Goal: Task Accomplishment & Management: Manage account settings

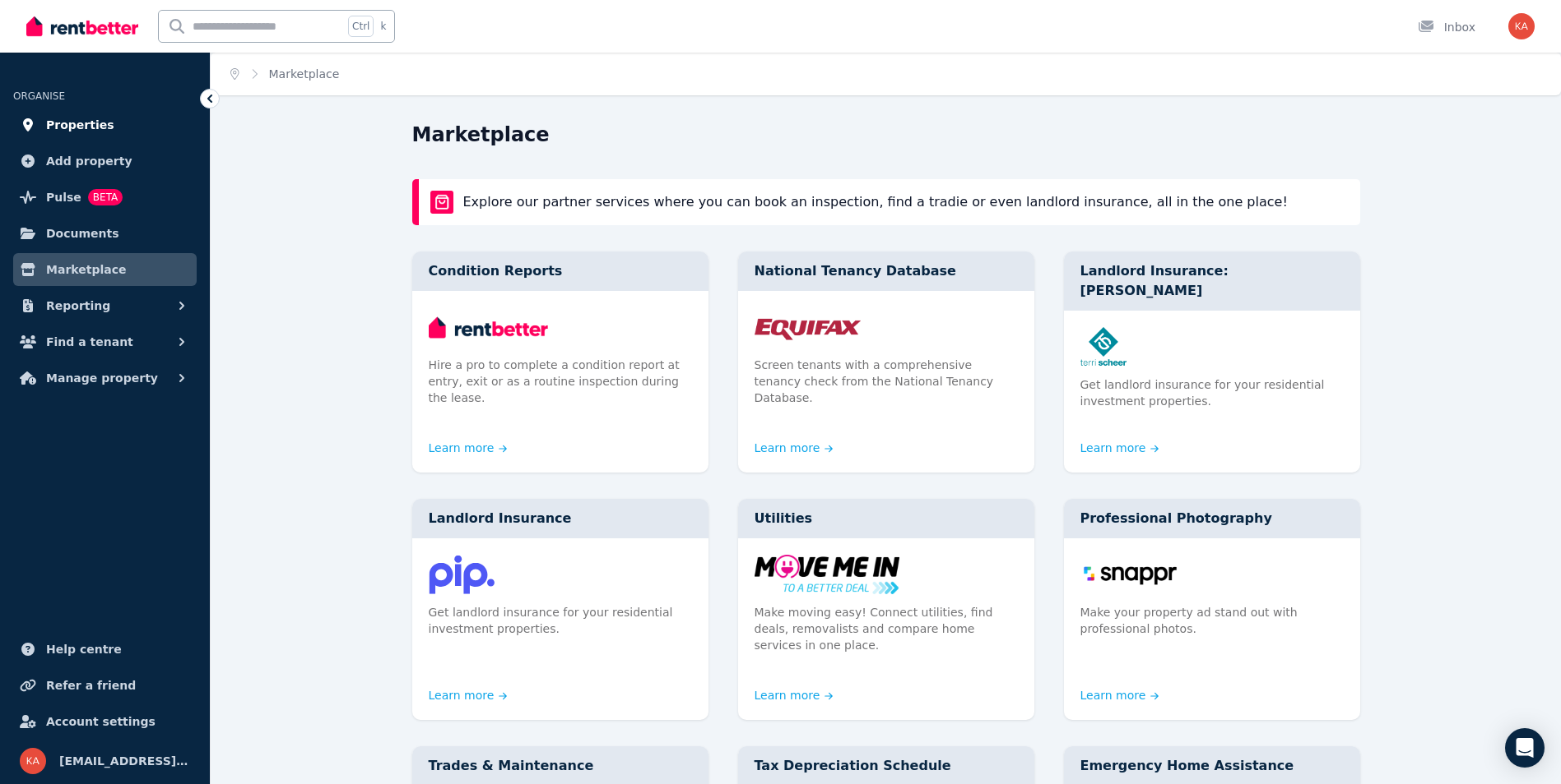
click at [87, 119] on span "Properties" at bounding box center [80, 125] width 68 height 20
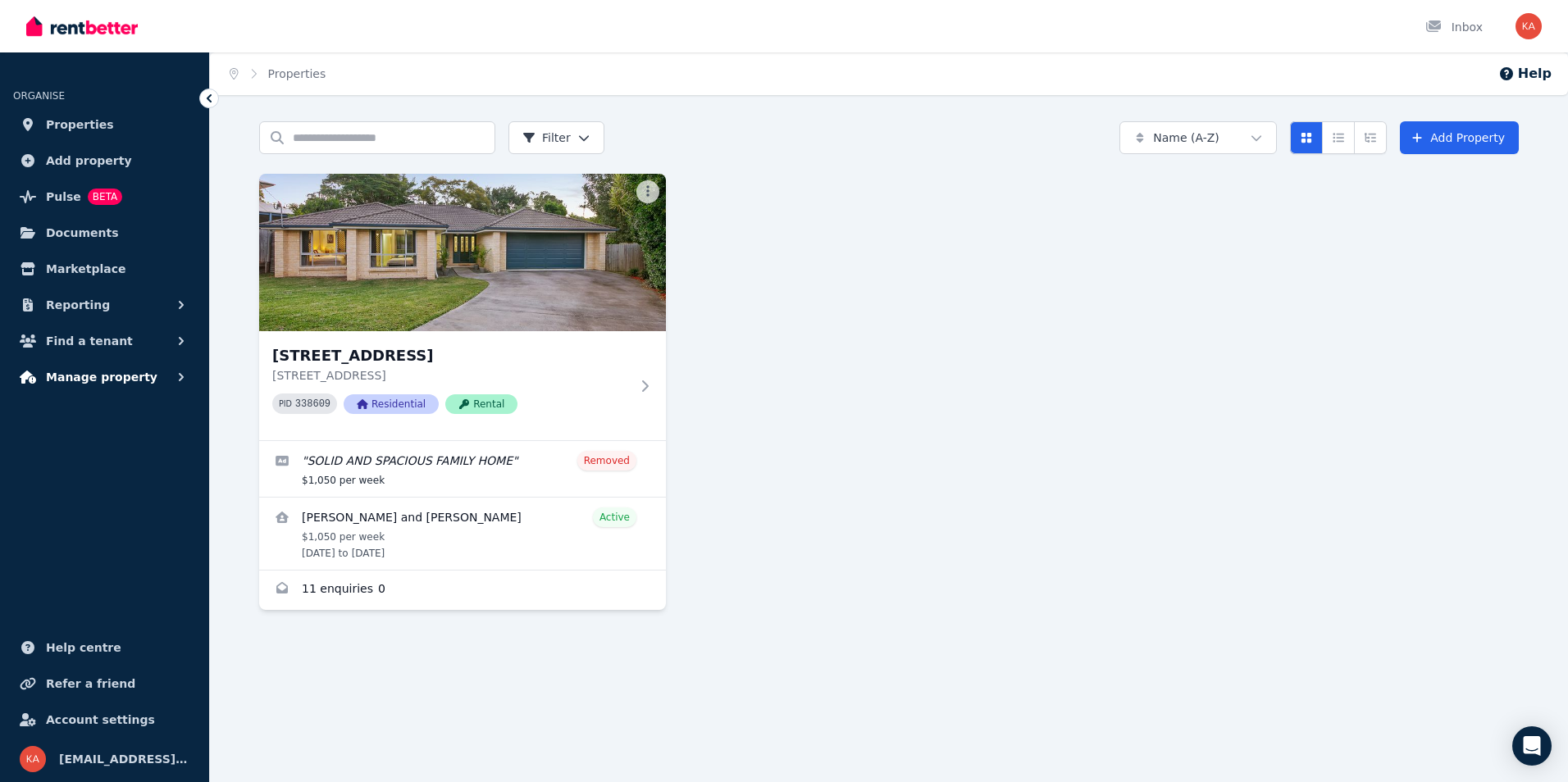
click at [104, 361] on button "Manage property" at bounding box center [104, 377] width 183 height 33
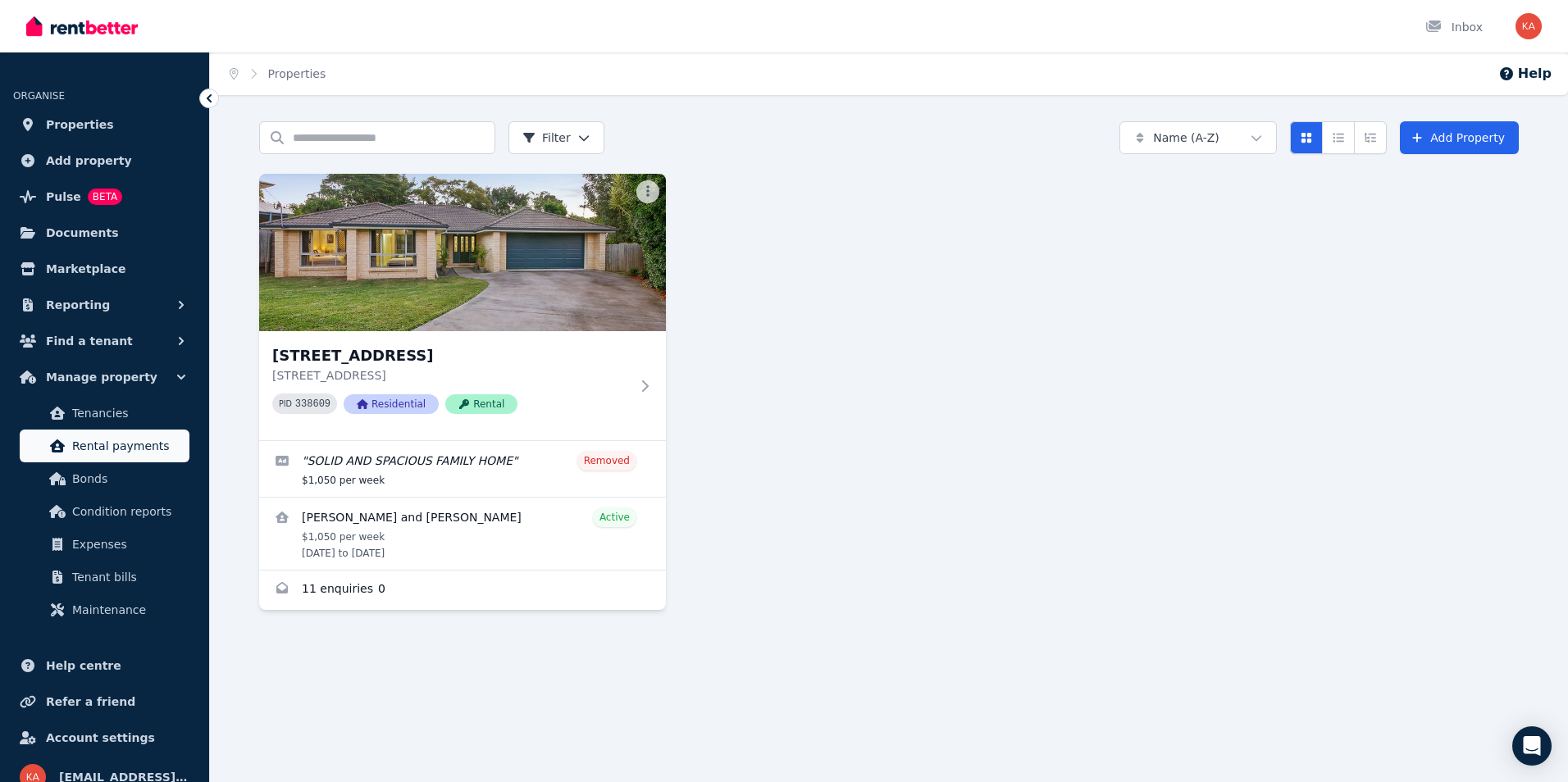
click at [138, 452] on span "Rental payments" at bounding box center [127, 446] width 111 height 19
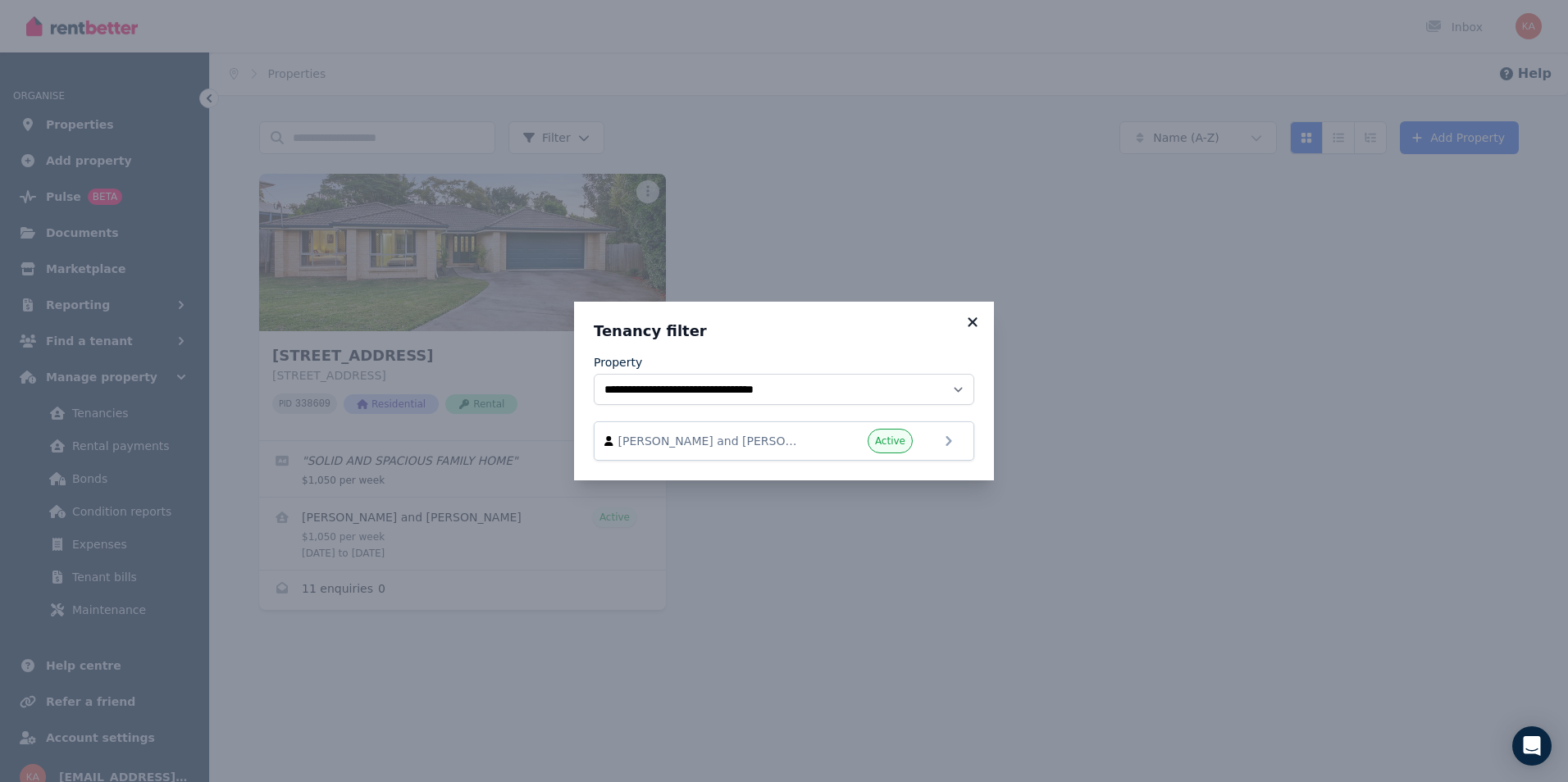
click at [976, 321] on icon at bounding box center [973, 322] width 17 height 15
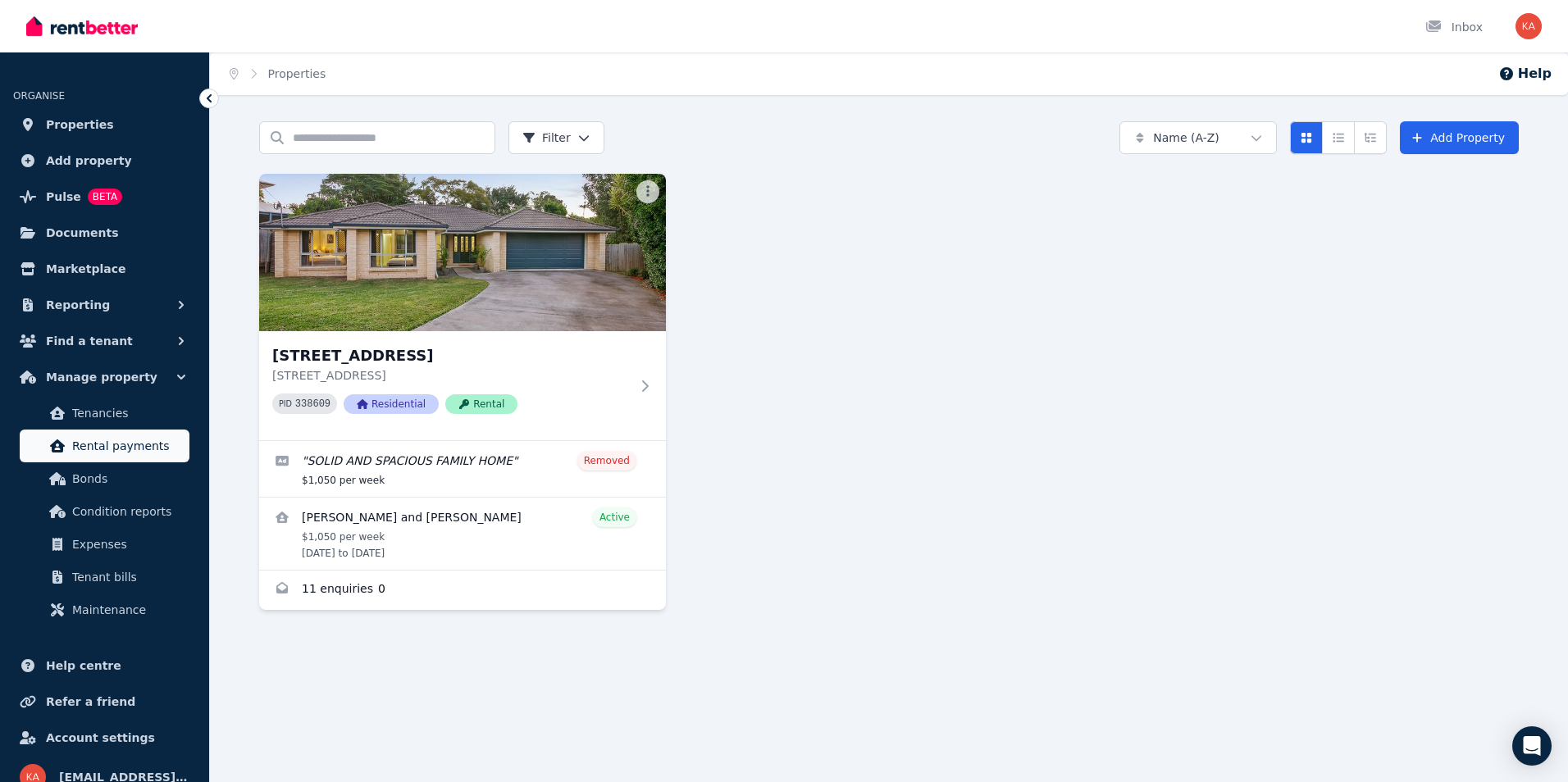
click at [117, 449] on span "Rental payments" at bounding box center [127, 446] width 111 height 19
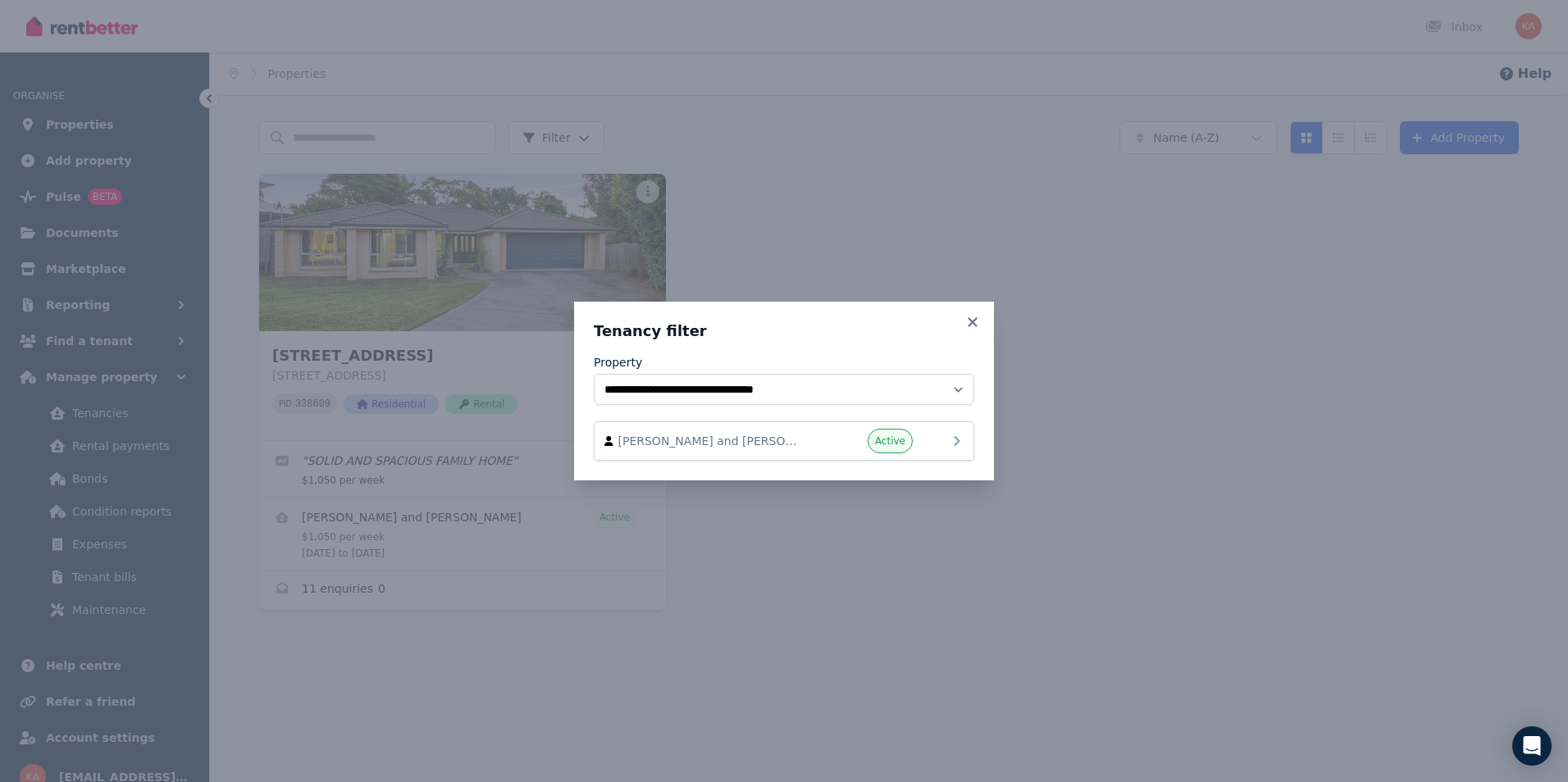
click at [886, 444] on span "Active" at bounding box center [890, 441] width 30 height 13
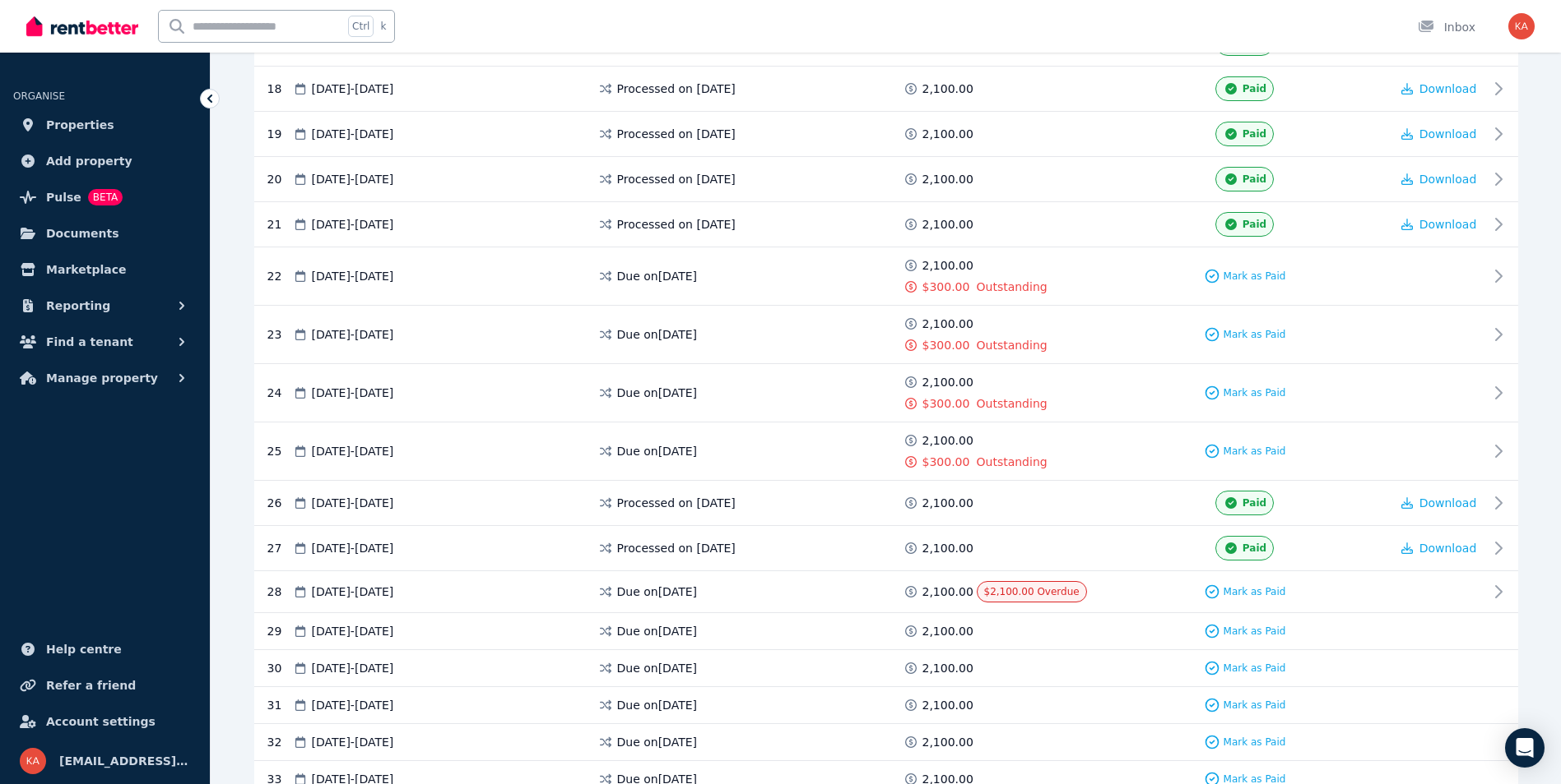
scroll to position [1151, 0]
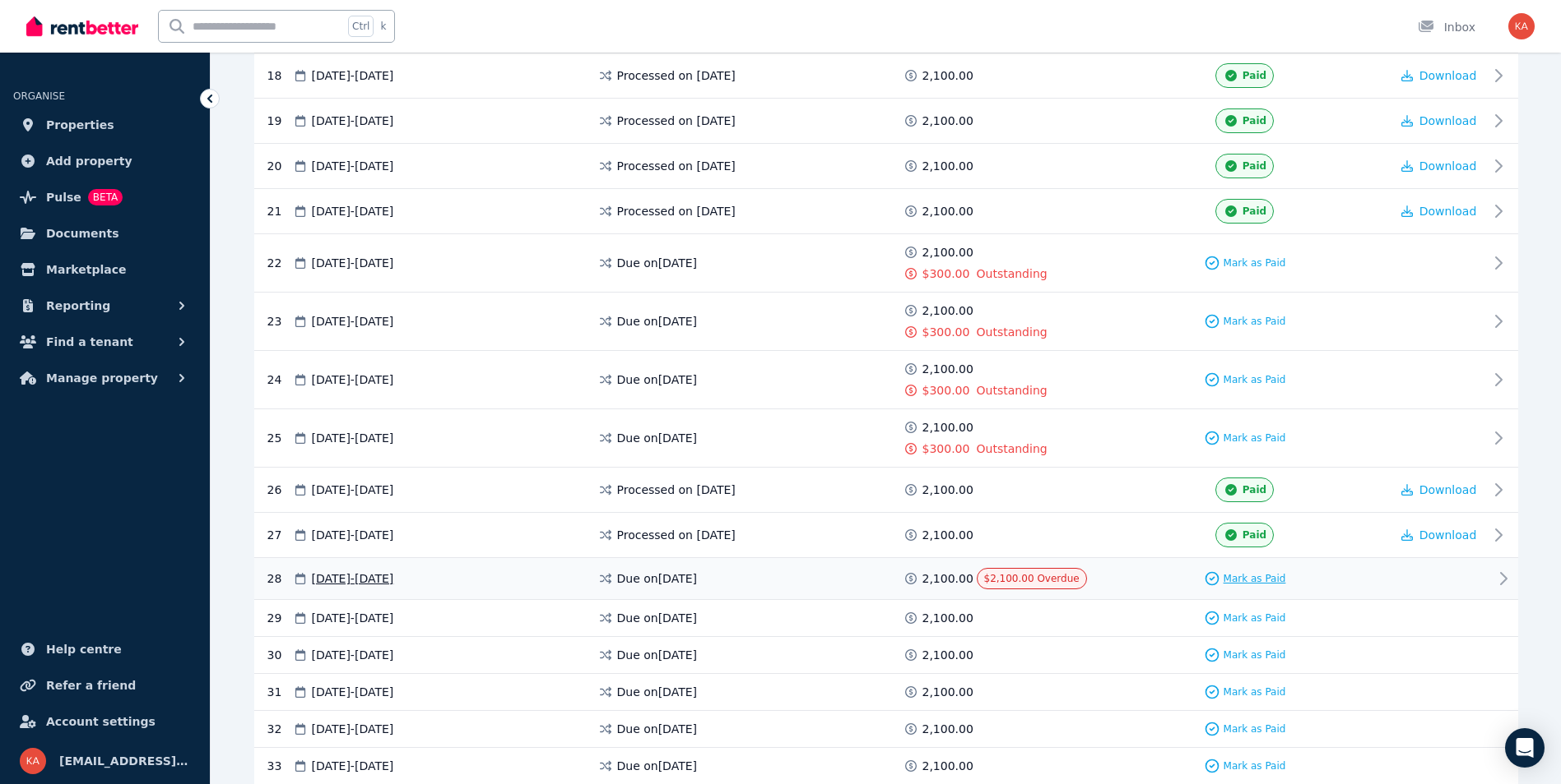
click at [1275, 579] on span "Mark as Paid" at bounding box center [1255, 578] width 62 height 13
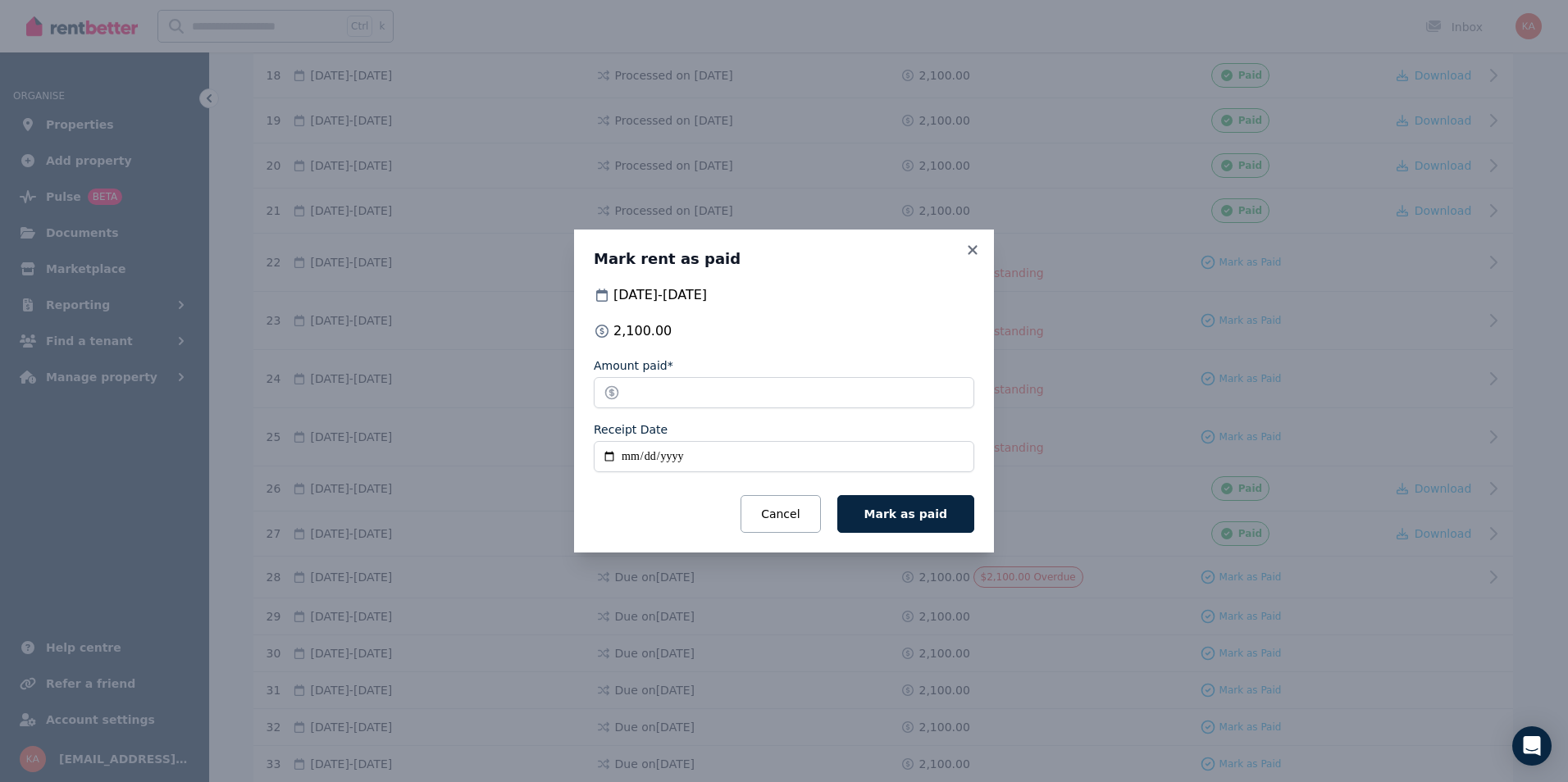
click at [631, 459] on input "Receipt Date" at bounding box center [783, 457] width 380 height 31
type input "**********"
click at [933, 520] on span "Mark as paid" at bounding box center [906, 514] width 83 height 13
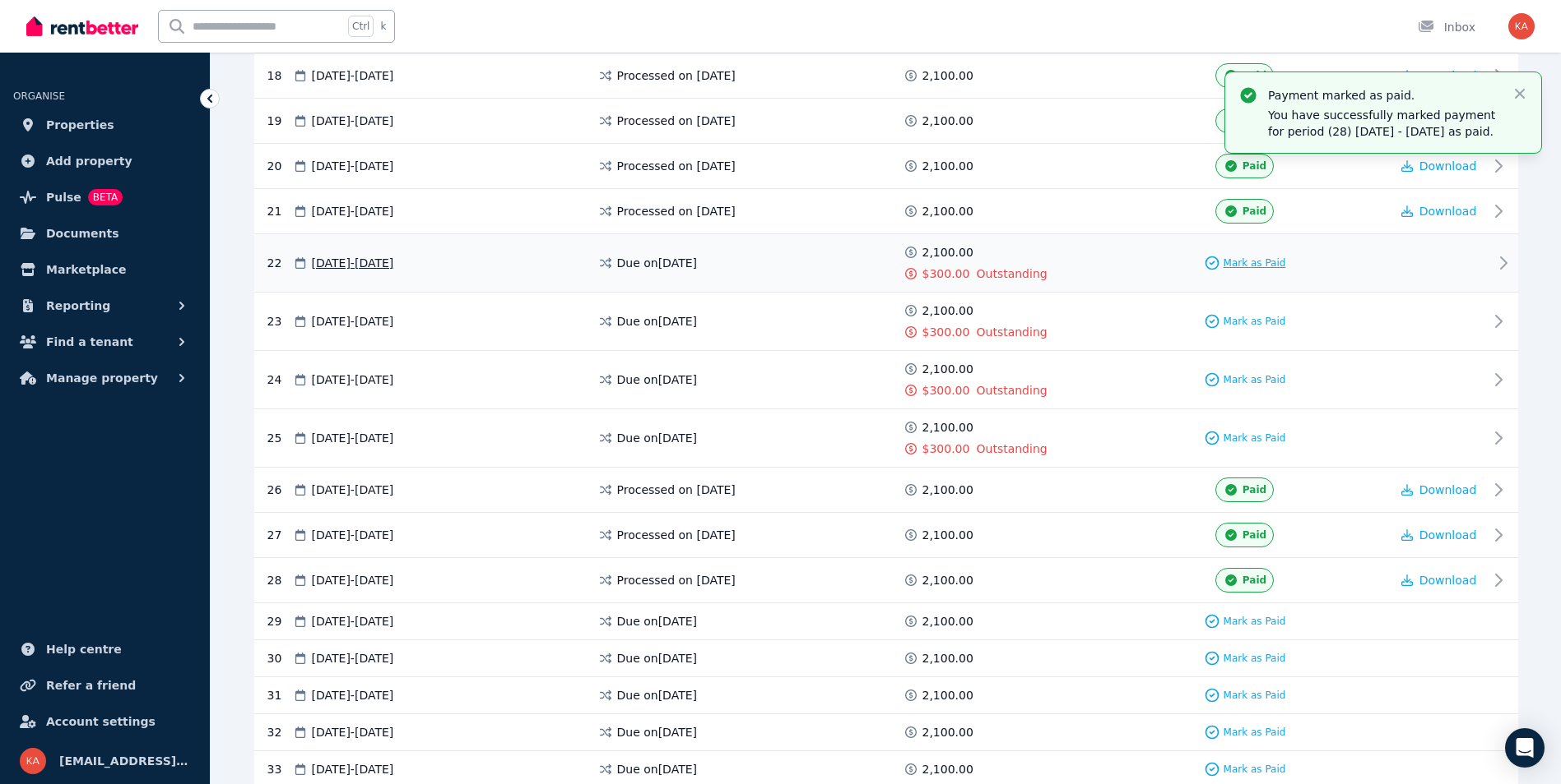
click at [1246, 264] on span "Mark as Paid" at bounding box center [1255, 262] width 62 height 13
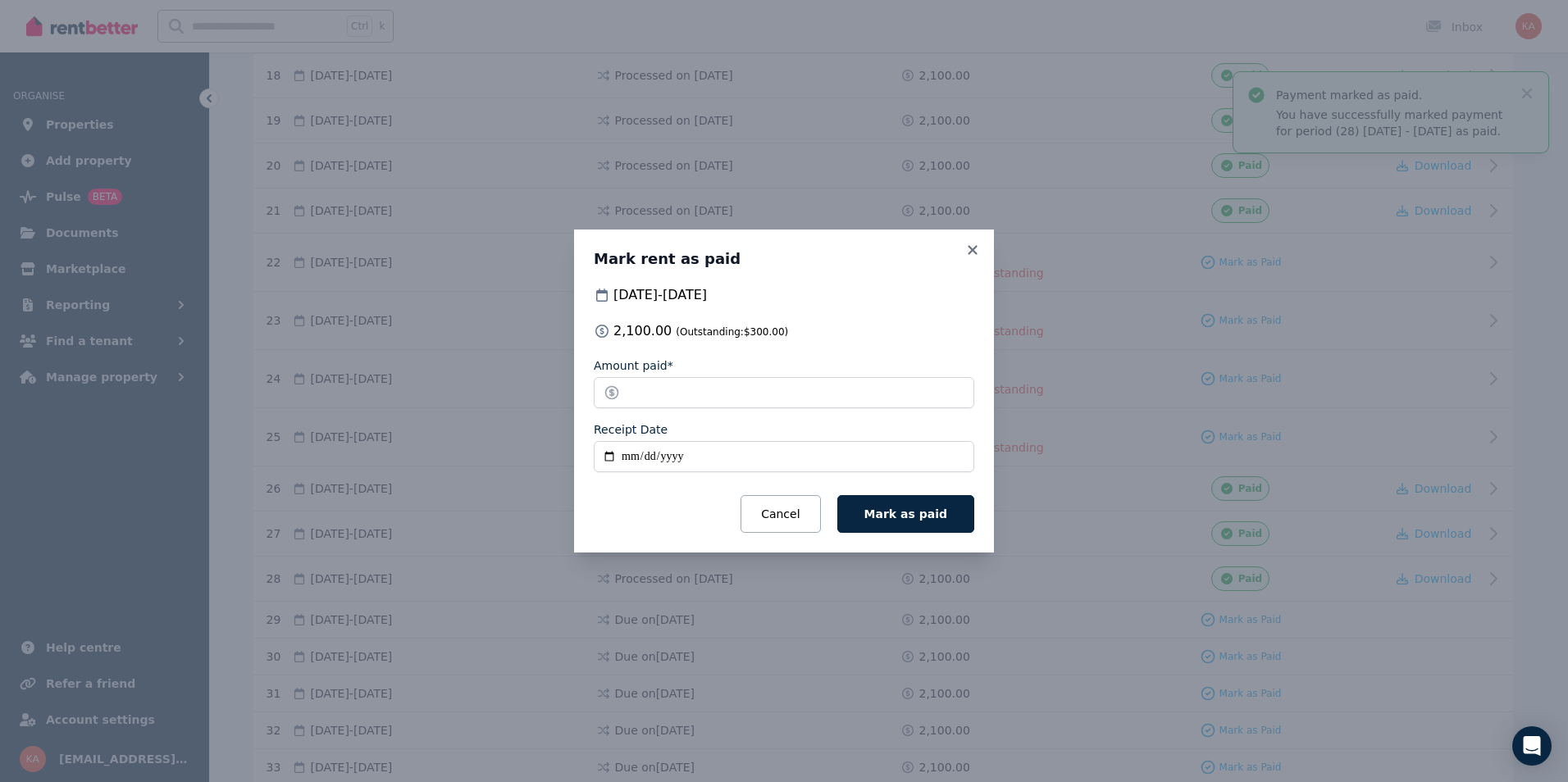
click at [630, 462] on input "Receipt Date" at bounding box center [783, 457] width 380 height 31
type input "**********"
click at [876, 515] on button "Mark as paid" at bounding box center [906, 514] width 137 height 38
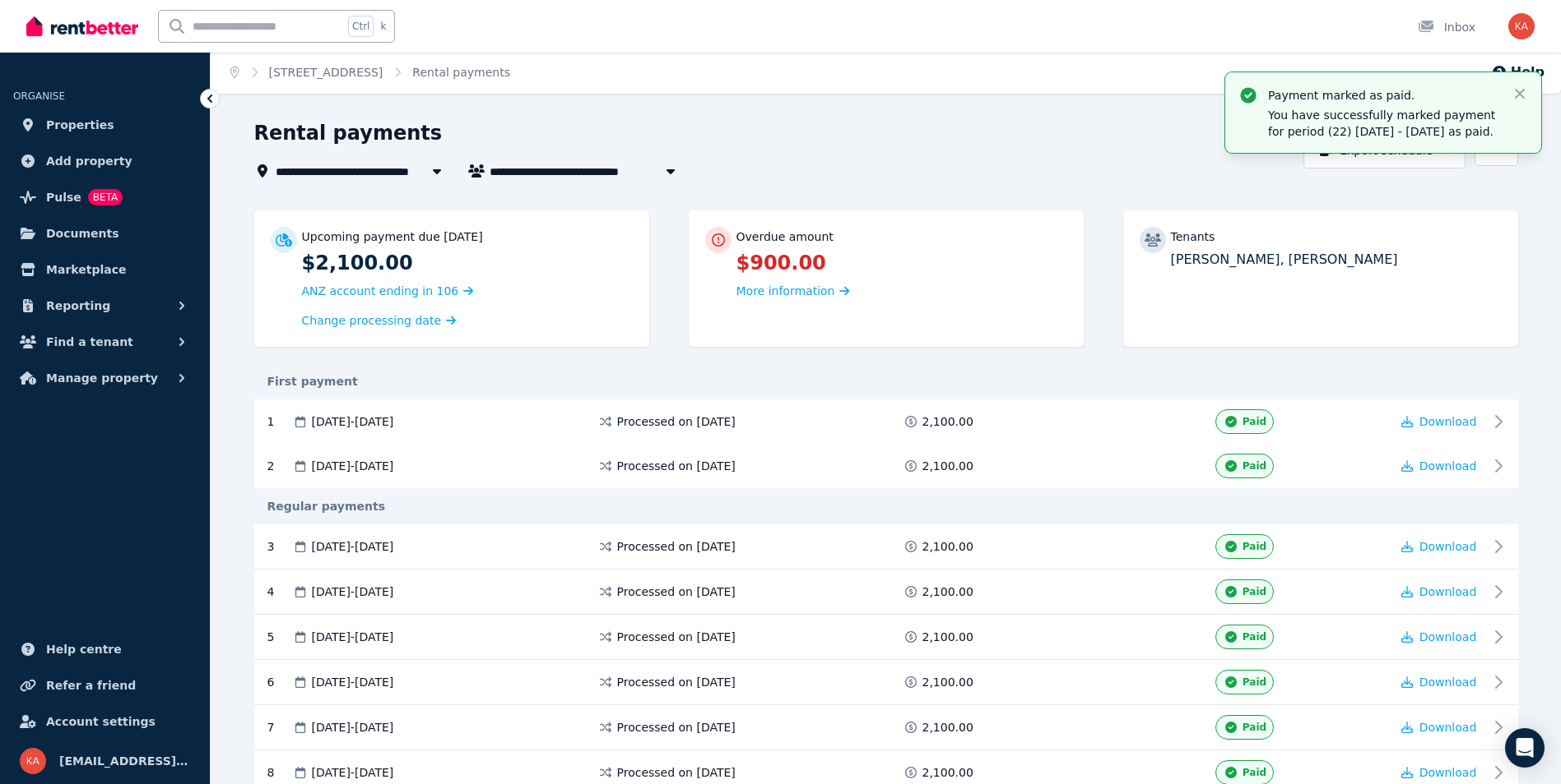
scroll to position [0, 0]
click at [1515, 96] on icon "button" at bounding box center [1519, 94] width 17 height 17
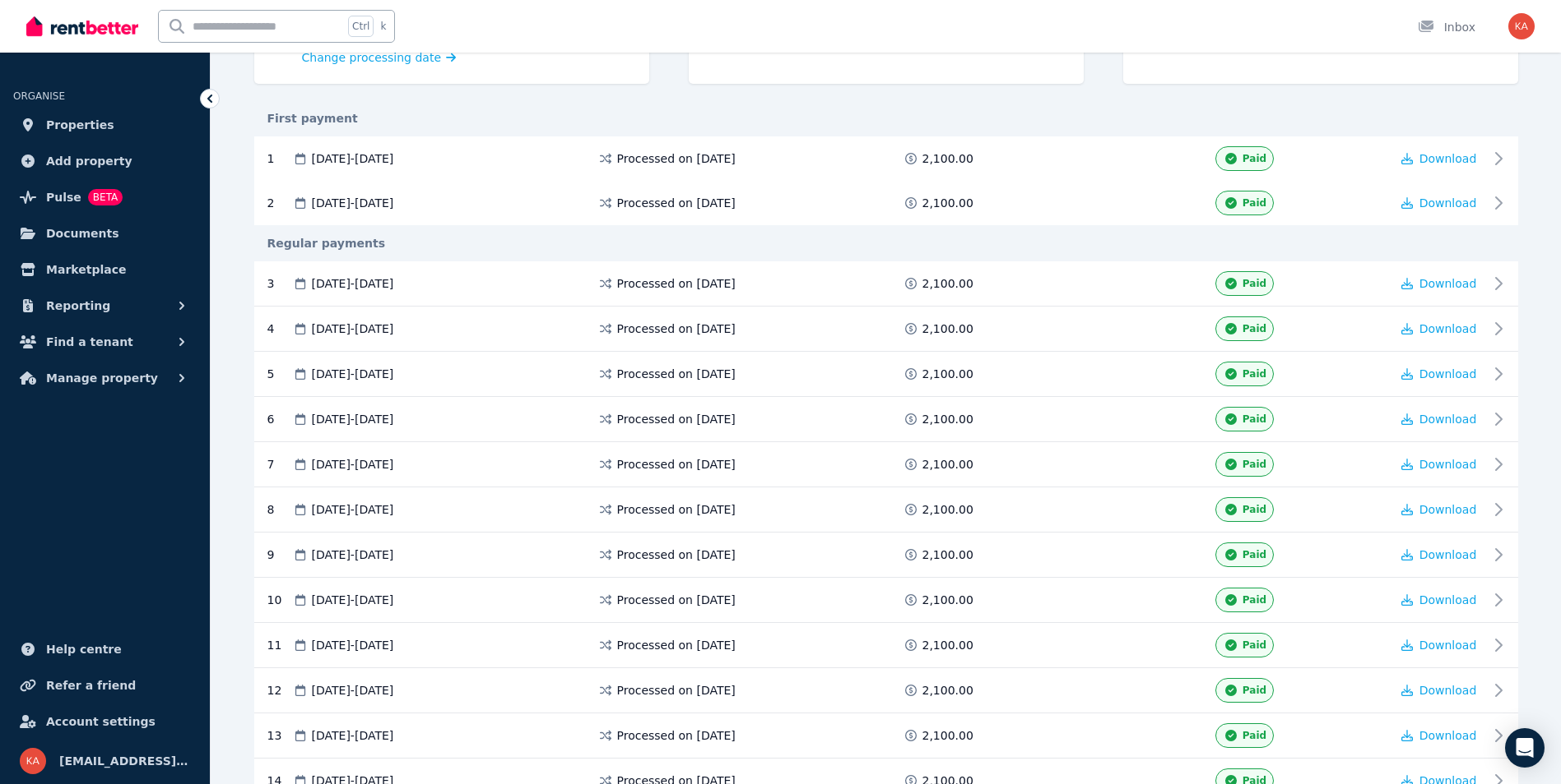
scroll to position [263, 0]
click at [177, 381] on icon "button" at bounding box center [181, 377] width 17 height 17
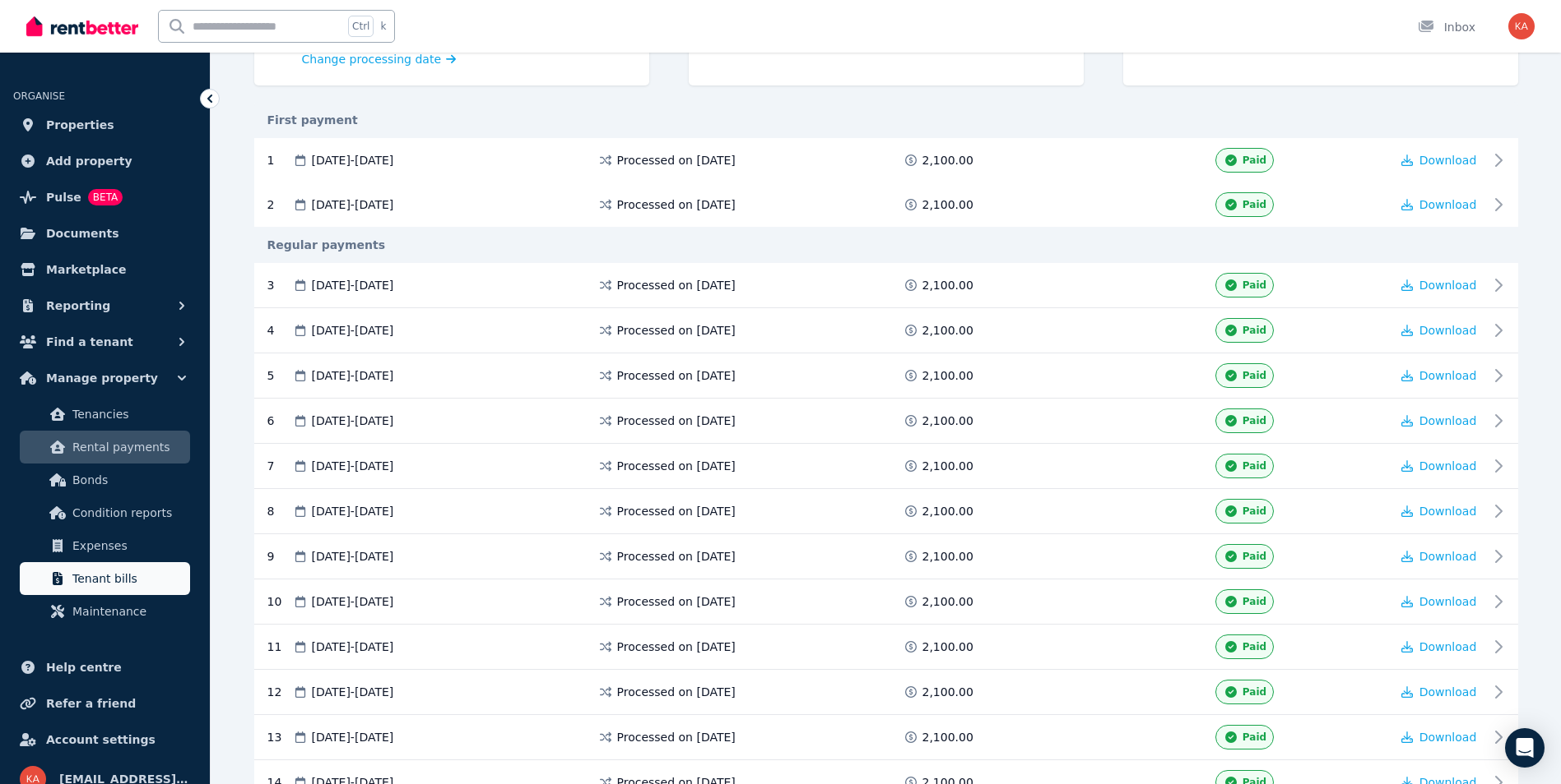
click at [133, 565] on link "Tenant bills" at bounding box center [104, 579] width 171 height 33
